Goal: Task Accomplishment & Management: Manage account settings

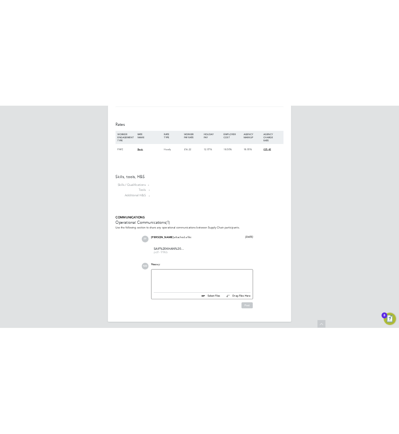
scroll to position [12, 121]
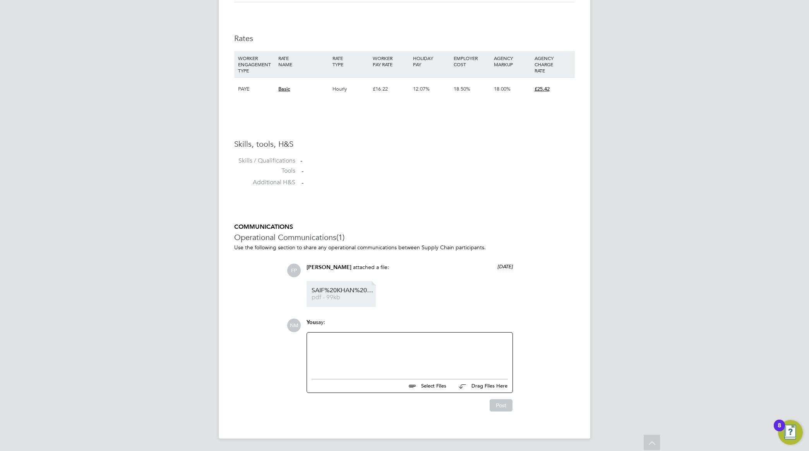
click at [322, 285] on li "SAIF%20KHAN%20-%20MH%20CV.cleaned pdf - 99kb" at bounding box center [341, 294] width 69 height 26
click at [351, 290] on span "SAIF%20KHAN%20-%20MH%20CV.cleaned" at bounding box center [343, 291] width 62 height 6
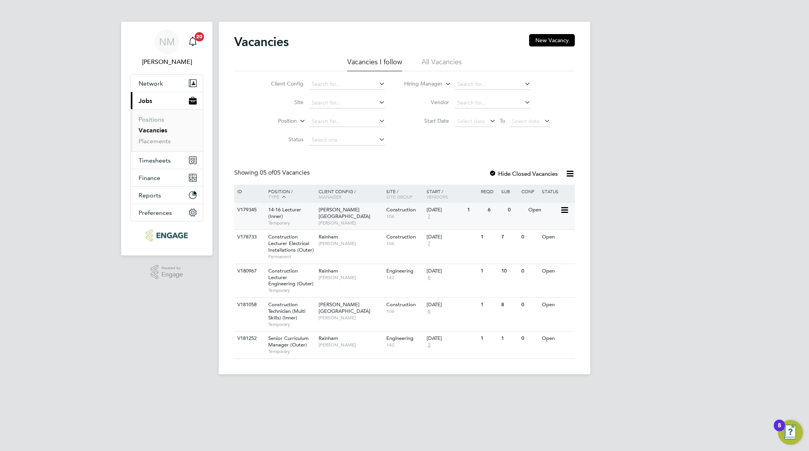
click at [297, 217] on div "14-16 Lecturer (Inner) Temporary" at bounding box center [289, 216] width 54 height 27
click at [319, 344] on span "[PERSON_NAME]" at bounding box center [351, 345] width 64 height 6
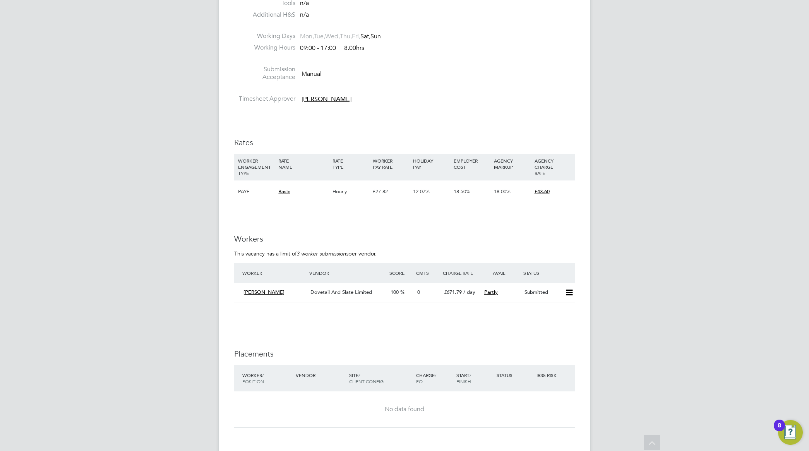
scroll to position [907, 0]
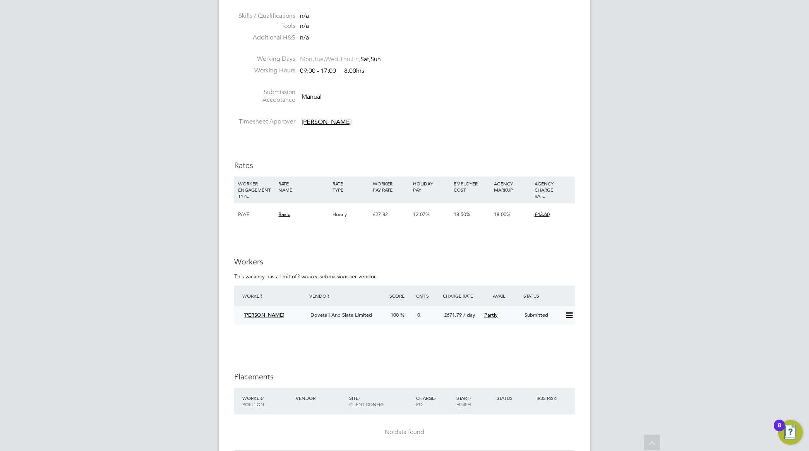
click at [353, 312] on span "Dovetail And Slate Limited" at bounding box center [341, 315] width 62 height 7
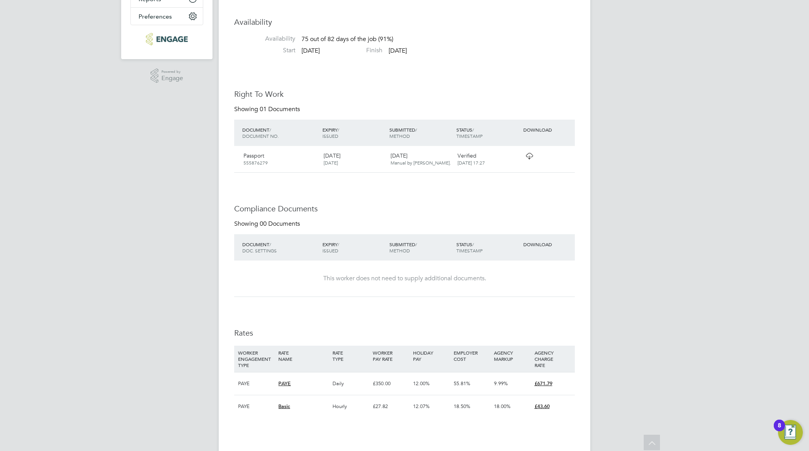
scroll to position [97, 0]
